Goal: Transaction & Acquisition: Purchase product/service

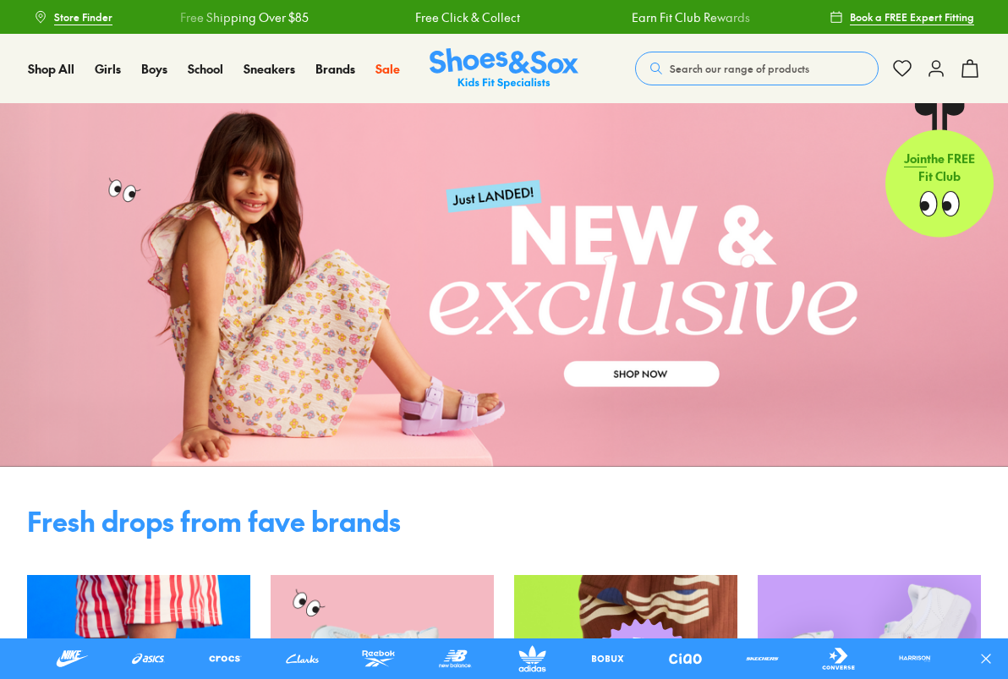
click at [708, 72] on span "Search our range of products" at bounding box center [740, 68] width 140 height 15
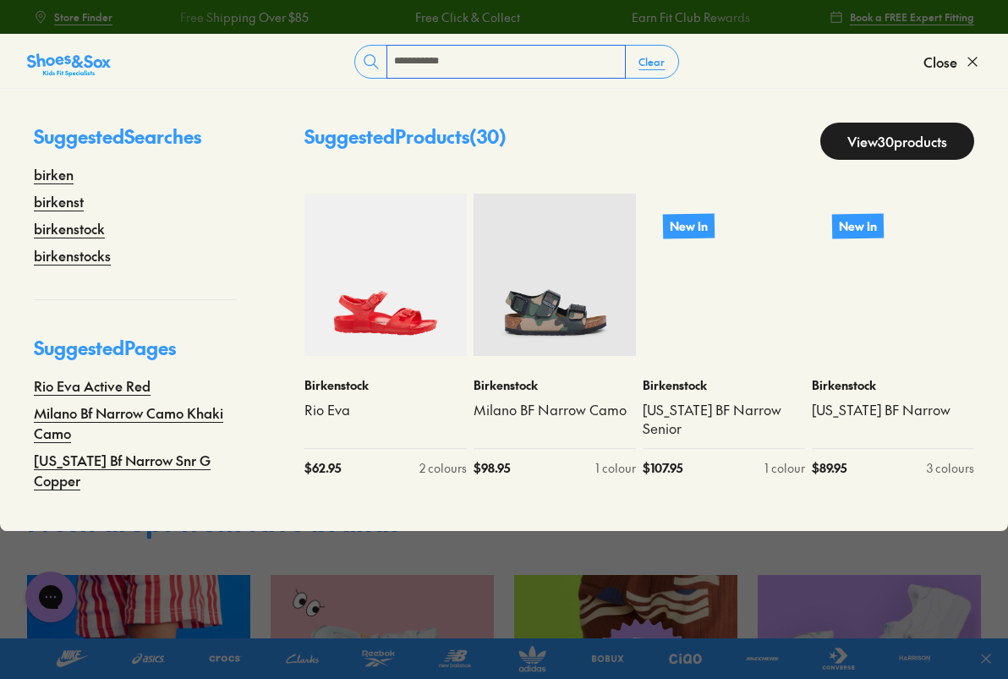
type input "**********"
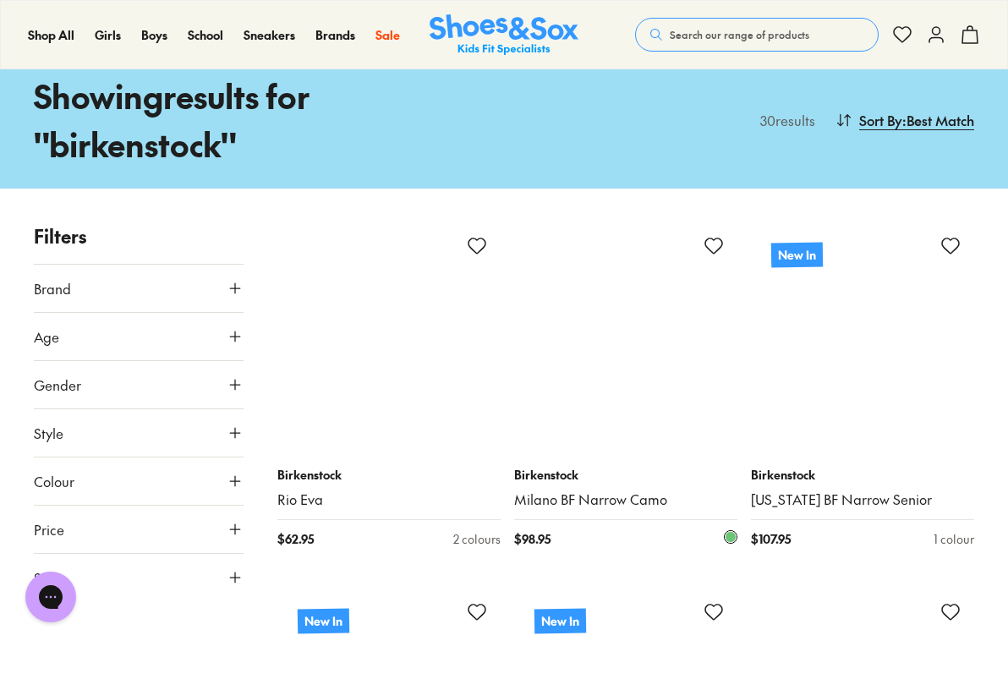
scroll to position [81, 0]
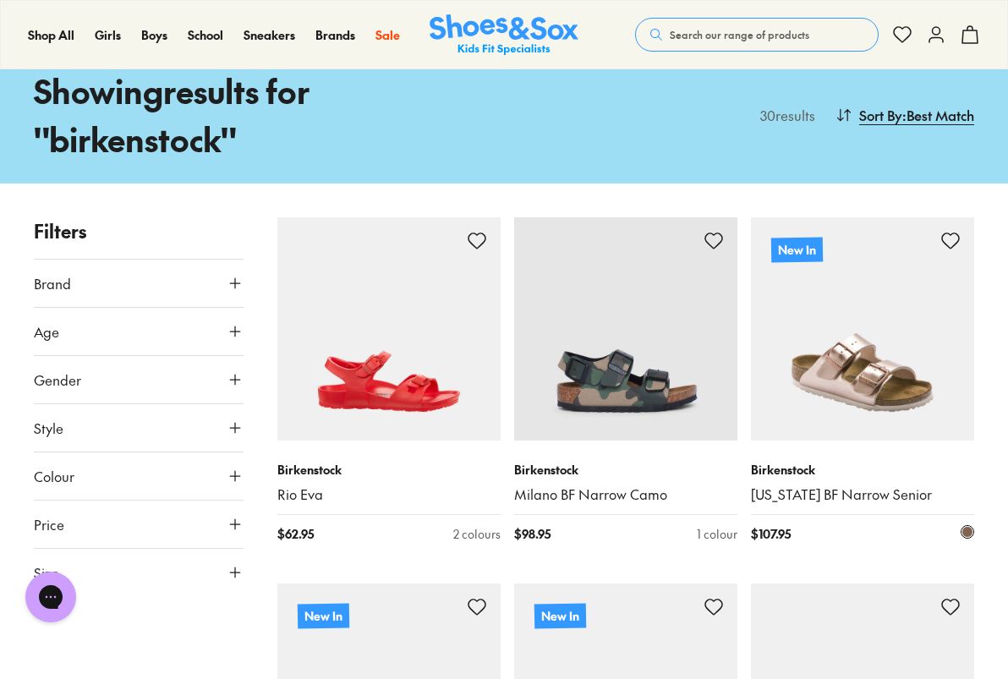
click at [798, 497] on link "[US_STATE] BF Narrow Senior" at bounding box center [862, 494] width 223 height 19
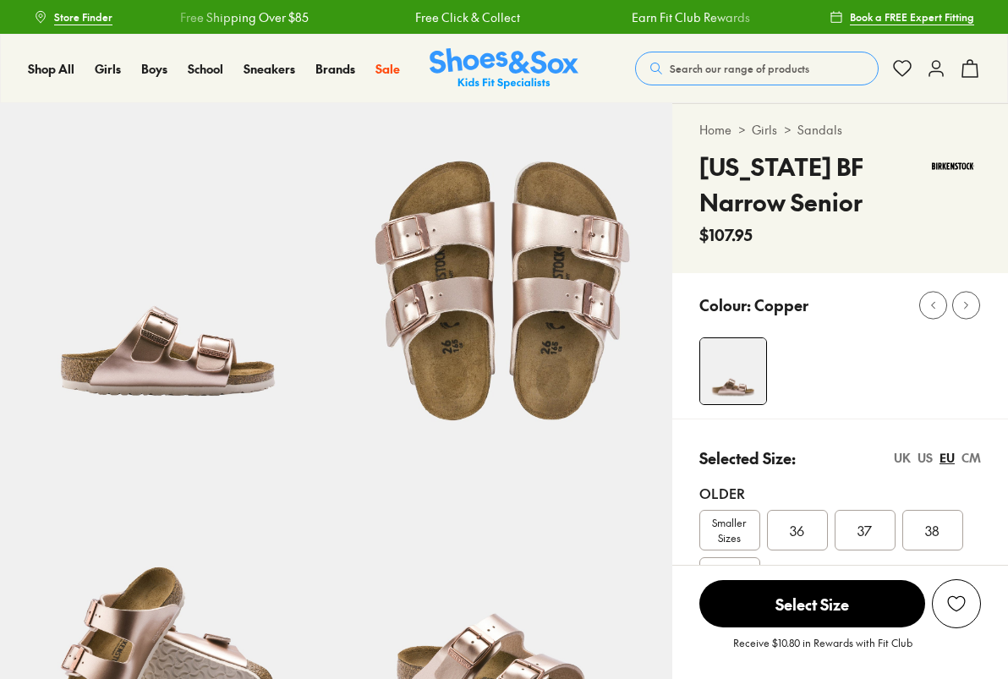
select select "*"
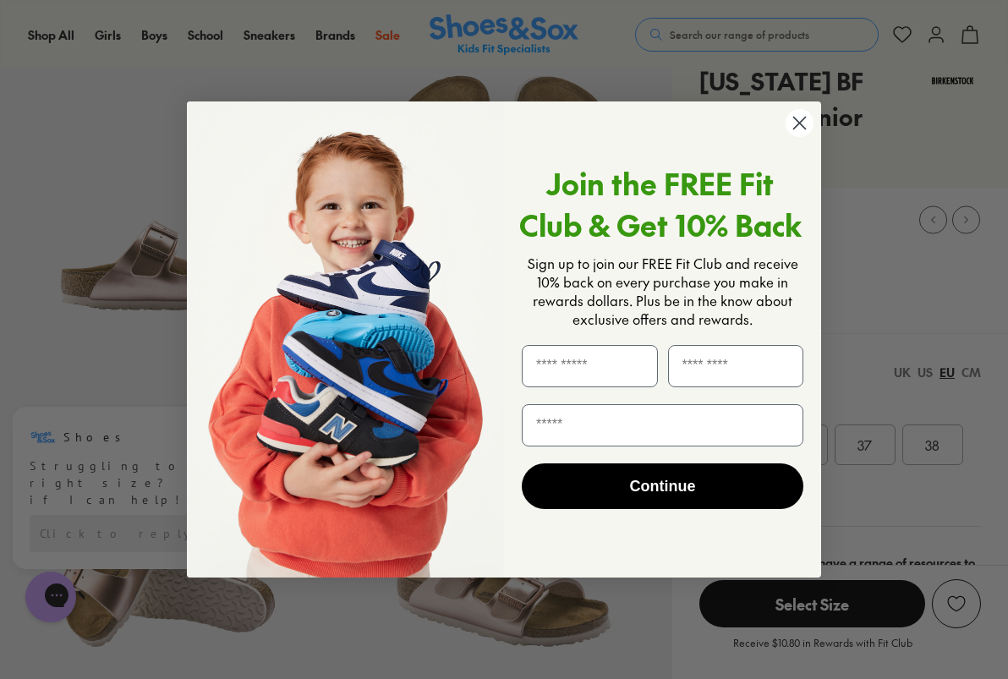
click at [814, 452] on form "Join the FREE Fit Club & Get 10% Back Sign up to join our FREE Fit Club and rec…" at bounding box center [504, 339] width 634 height 476
click at [803, 120] on icon "Close dialog" at bounding box center [800, 124] width 12 height 12
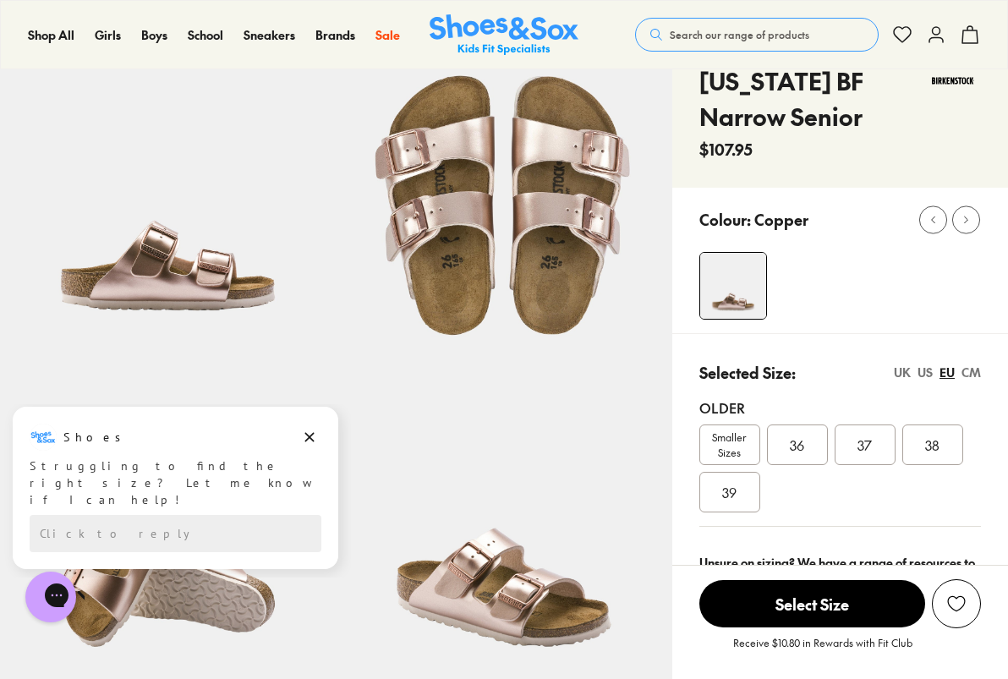
click at [789, 447] on div "36" at bounding box center [797, 445] width 61 height 41
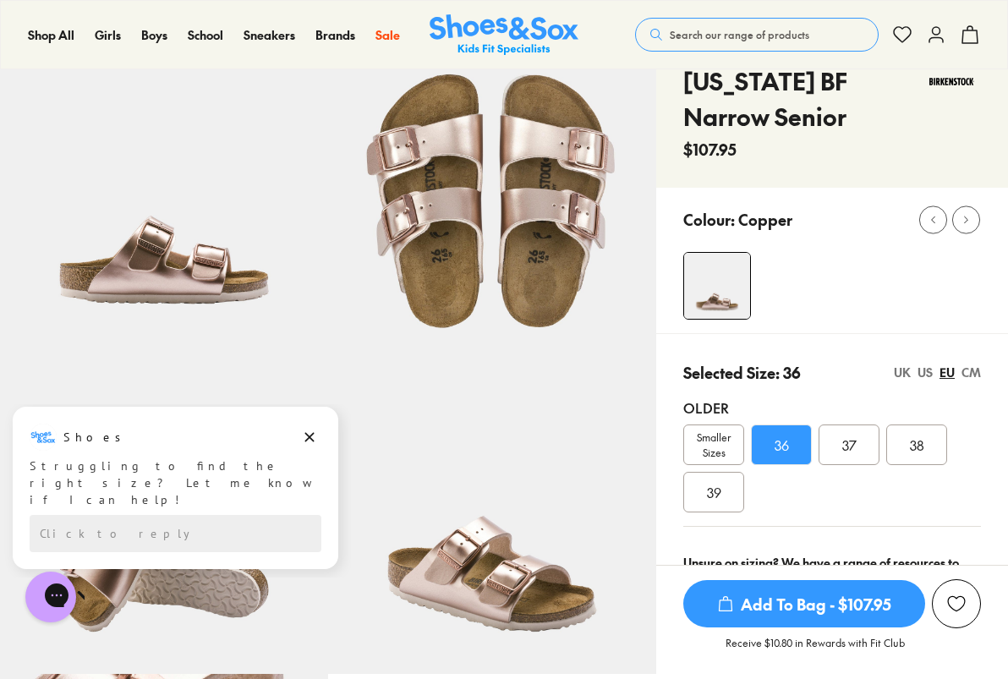
click at [850, 615] on span "Add To Bag - $107.95" at bounding box center [804, 603] width 242 height 47
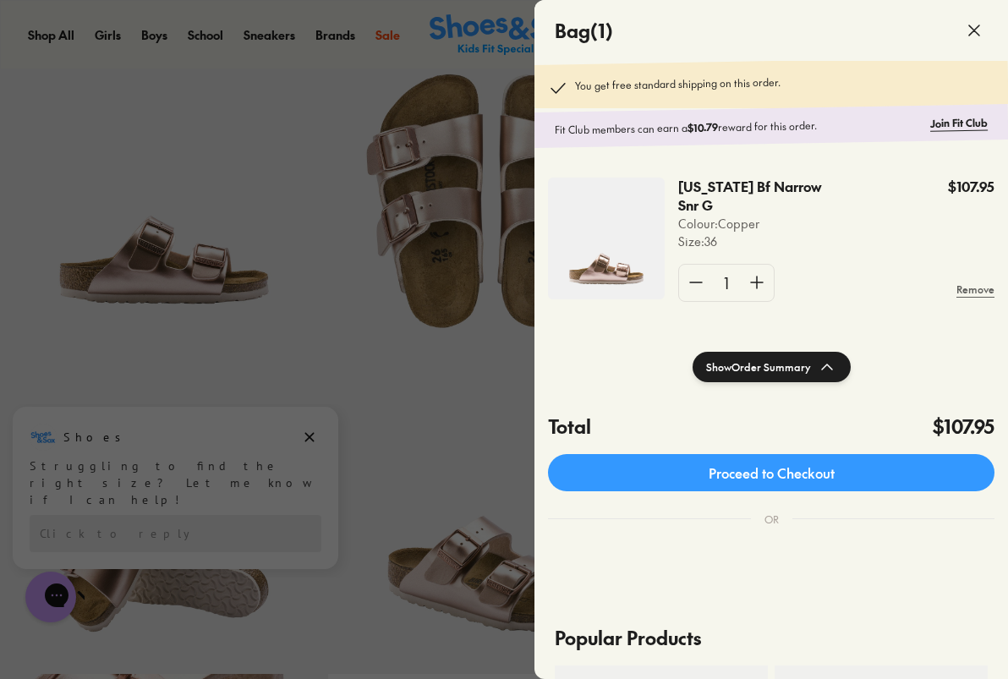
click at [978, 26] on use at bounding box center [974, 30] width 10 height 10
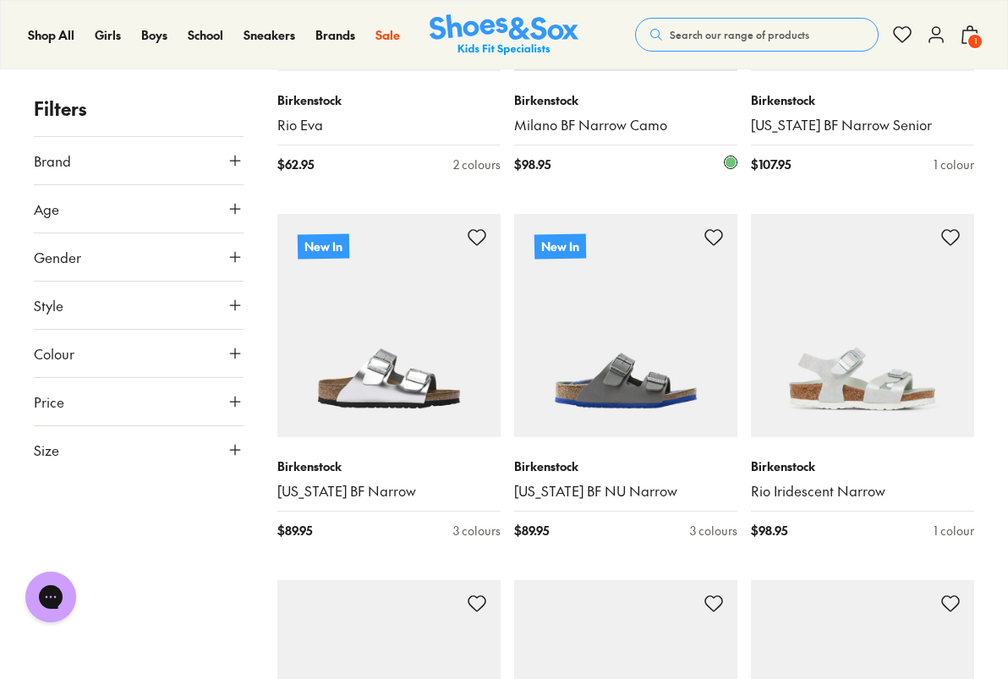
scroll to position [485, 0]
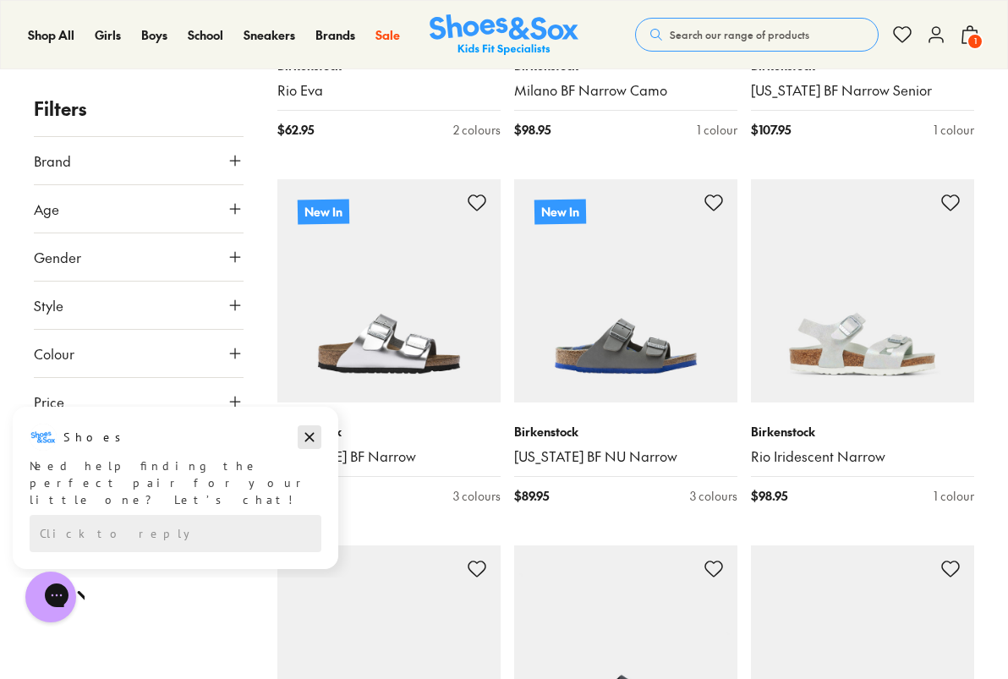
click at [317, 445] on icon "Dismiss campaign" at bounding box center [309, 437] width 17 height 20
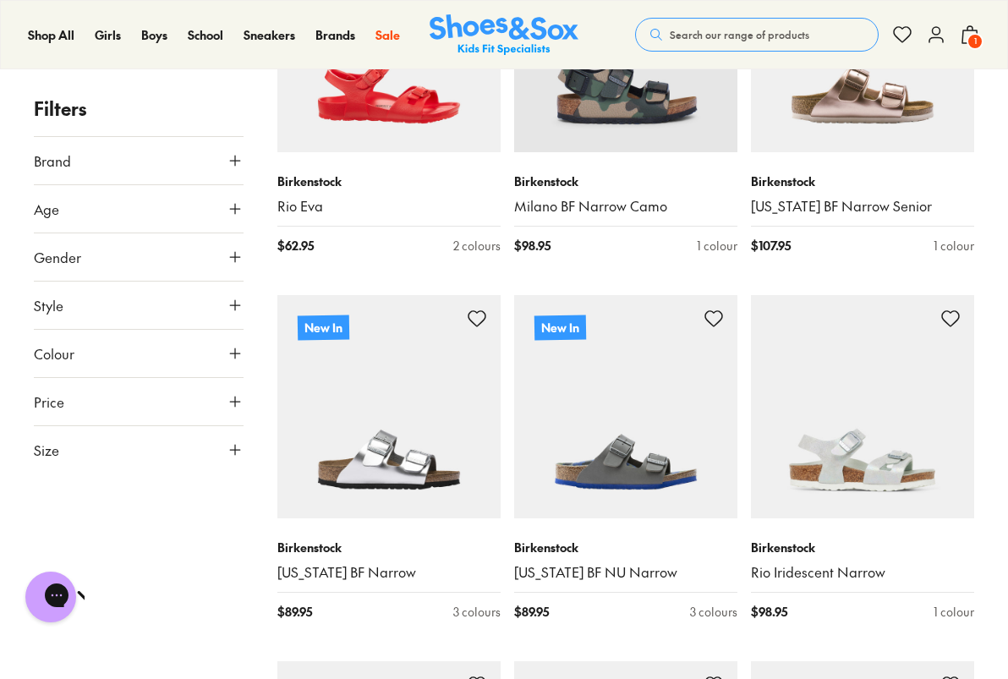
scroll to position [376, 0]
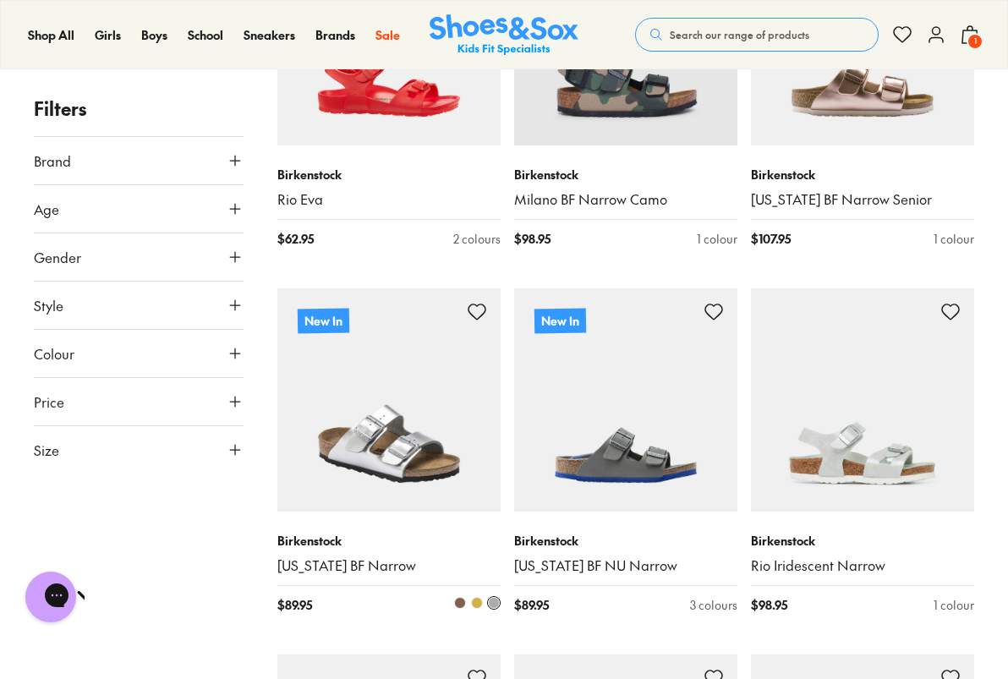
click at [381, 440] on img at bounding box center [388, 399] width 223 height 223
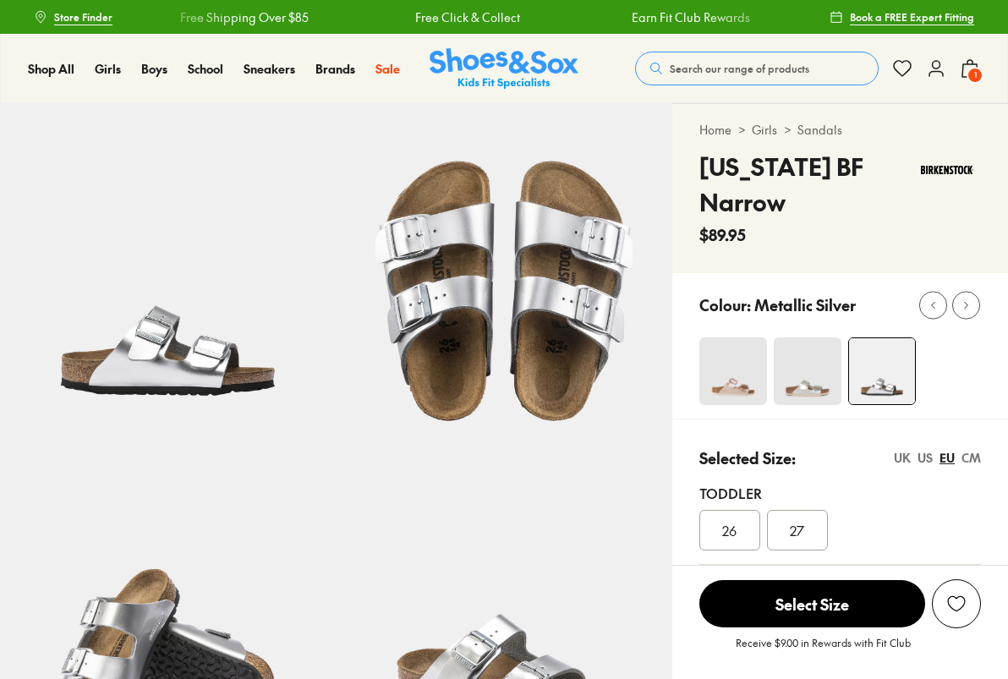
select select "*"
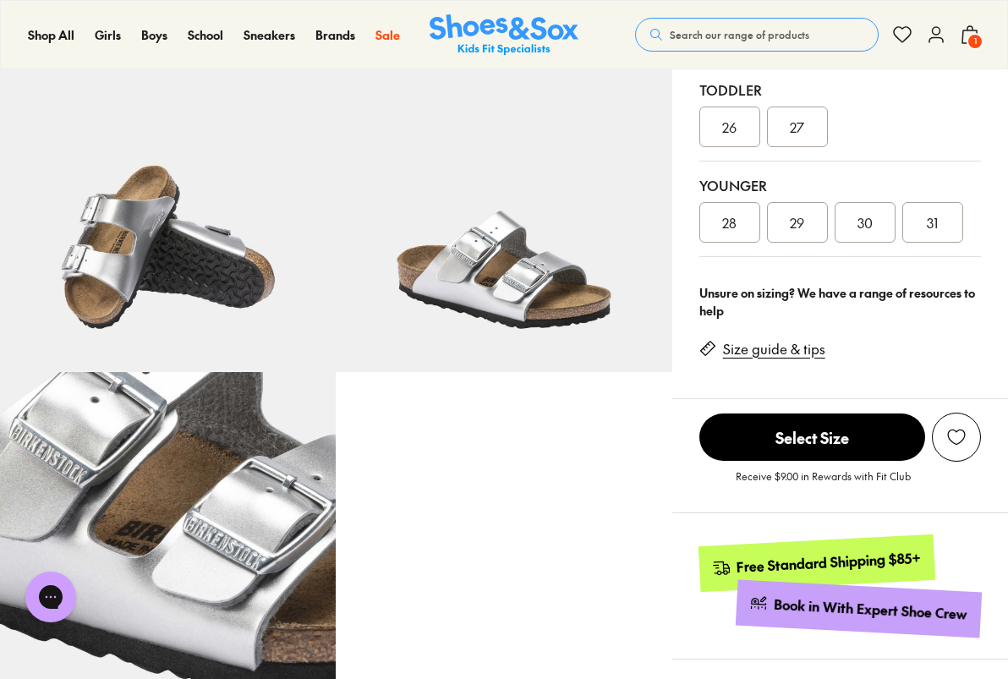
scroll to position [403, 0]
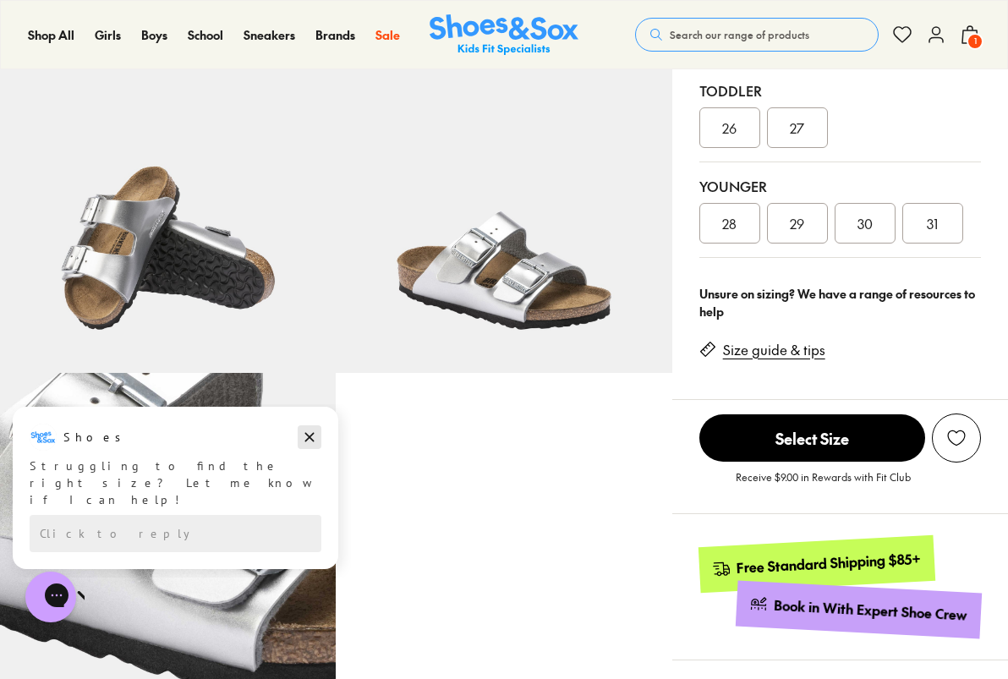
click at [314, 438] on icon "Dismiss campaign" at bounding box center [309, 437] width 17 height 20
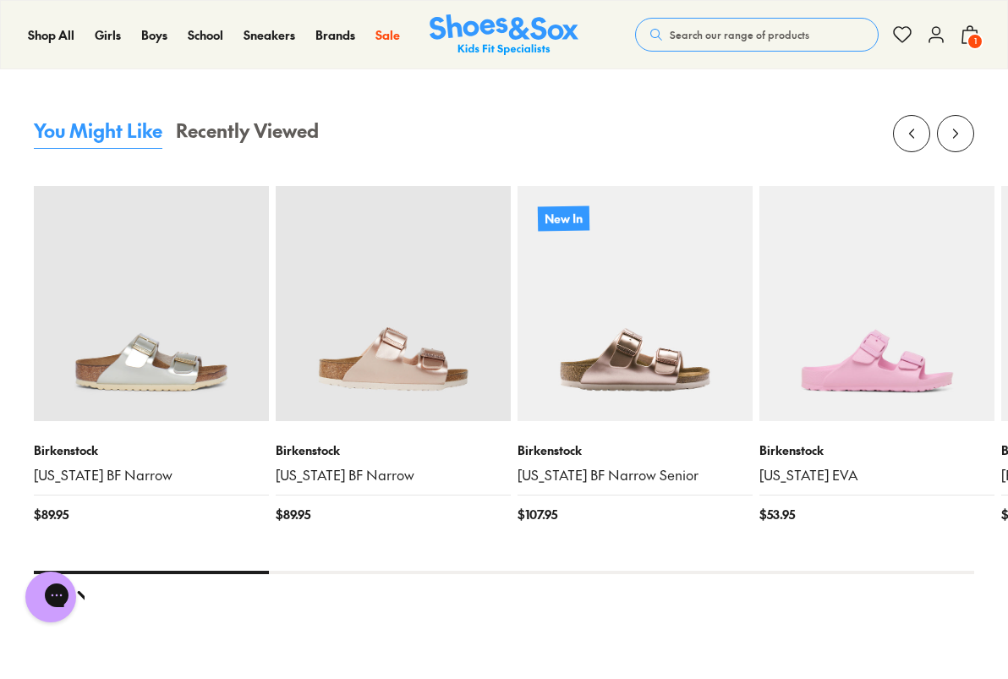
scroll to position [1660, 0]
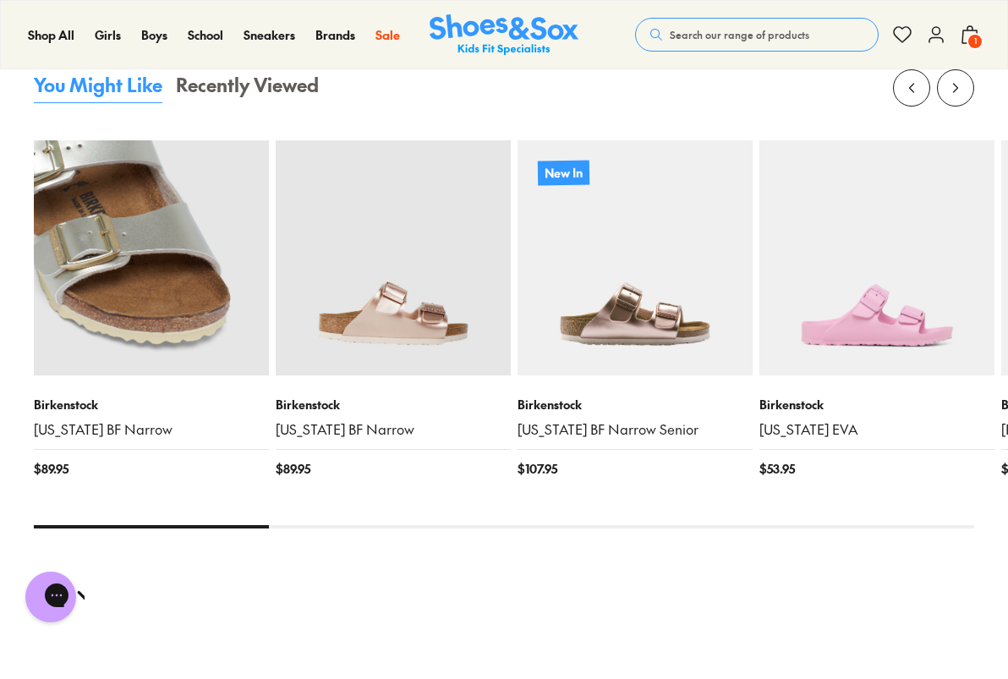
click at [206, 350] on img at bounding box center [151, 257] width 235 height 235
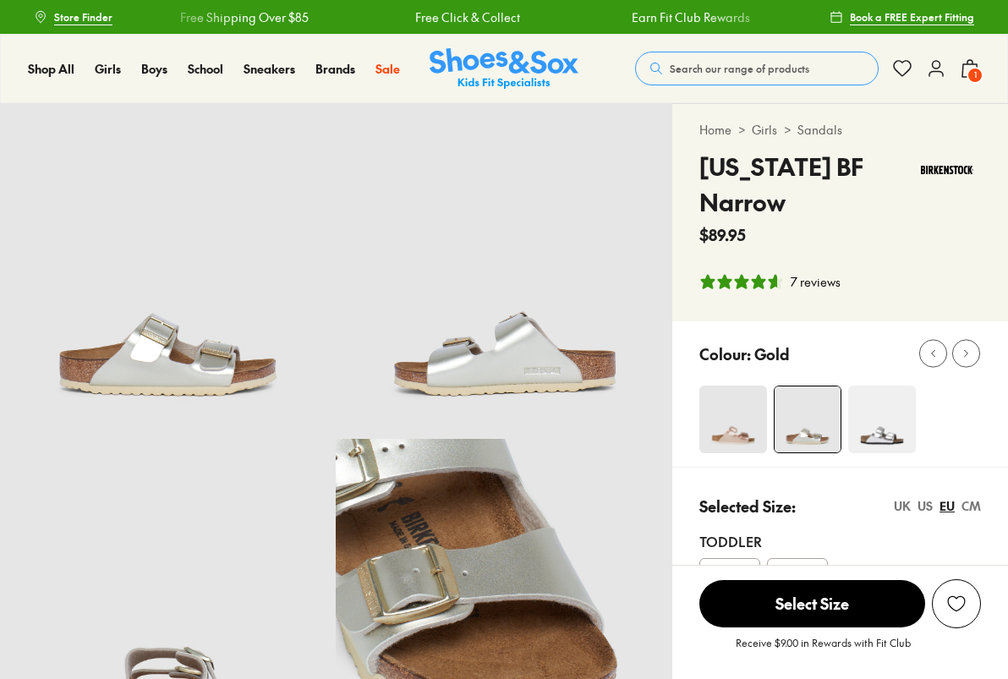
select select "*"
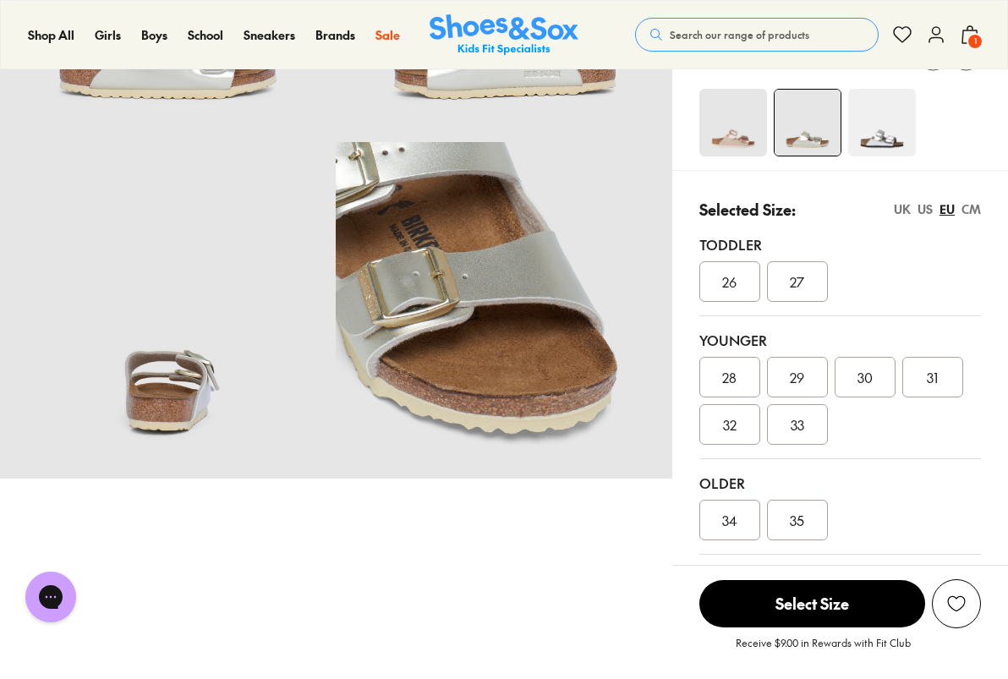
scroll to position [298, 0]
click at [803, 520] on span "35" at bounding box center [797, 519] width 14 height 20
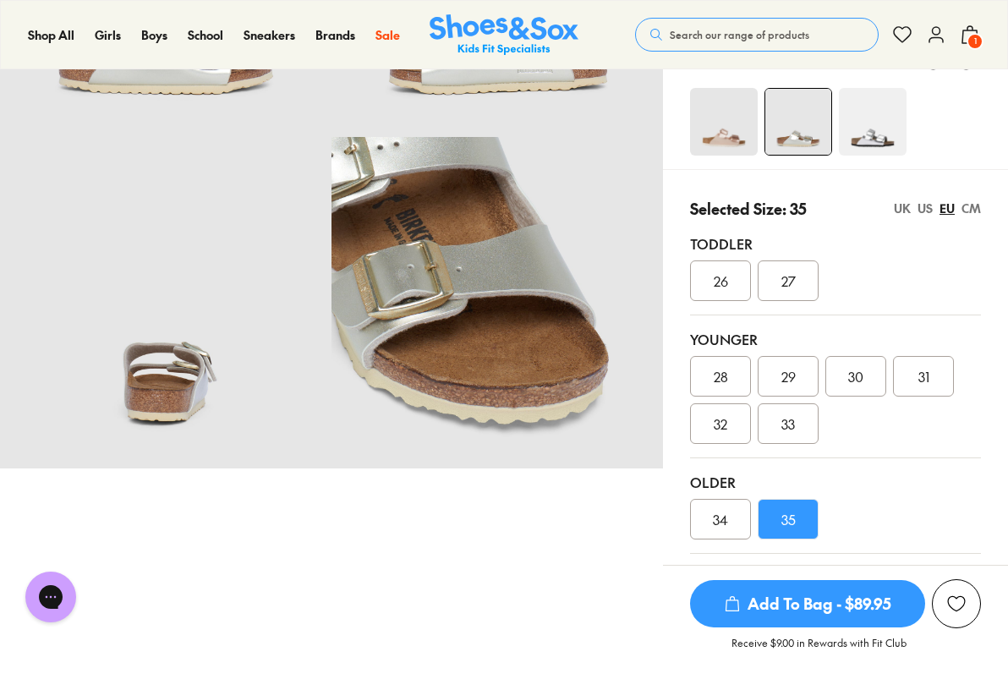
click at [854, 593] on span "Add To Bag - $89.95" at bounding box center [807, 603] width 235 height 47
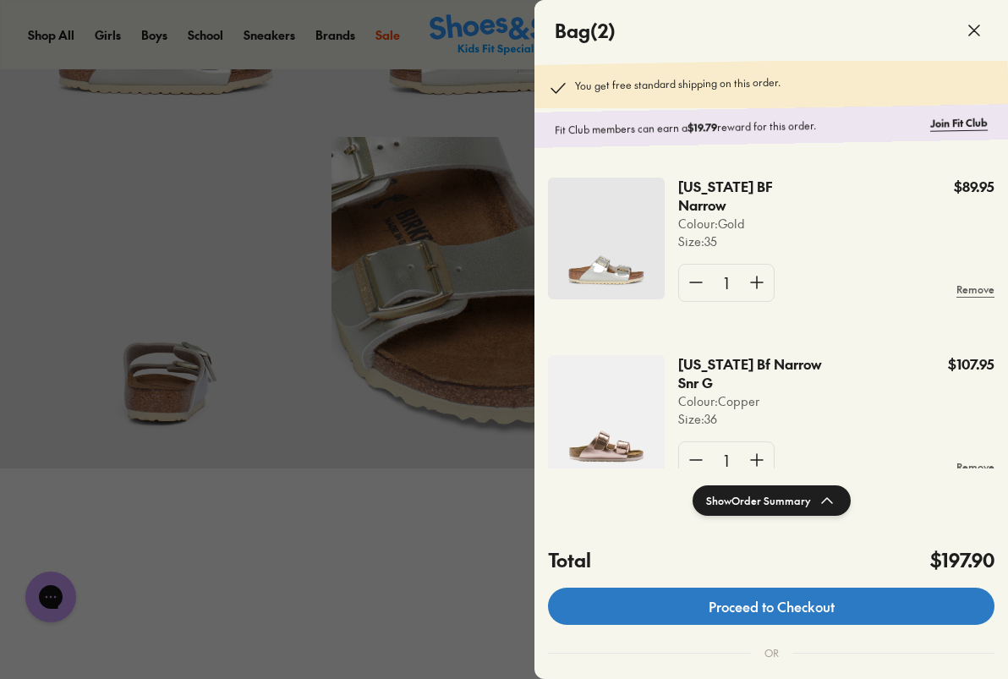
click at [829, 615] on link "Proceed to Checkout" at bounding box center [771, 606] width 447 height 37
